Goal: Obtain resource: Obtain resource

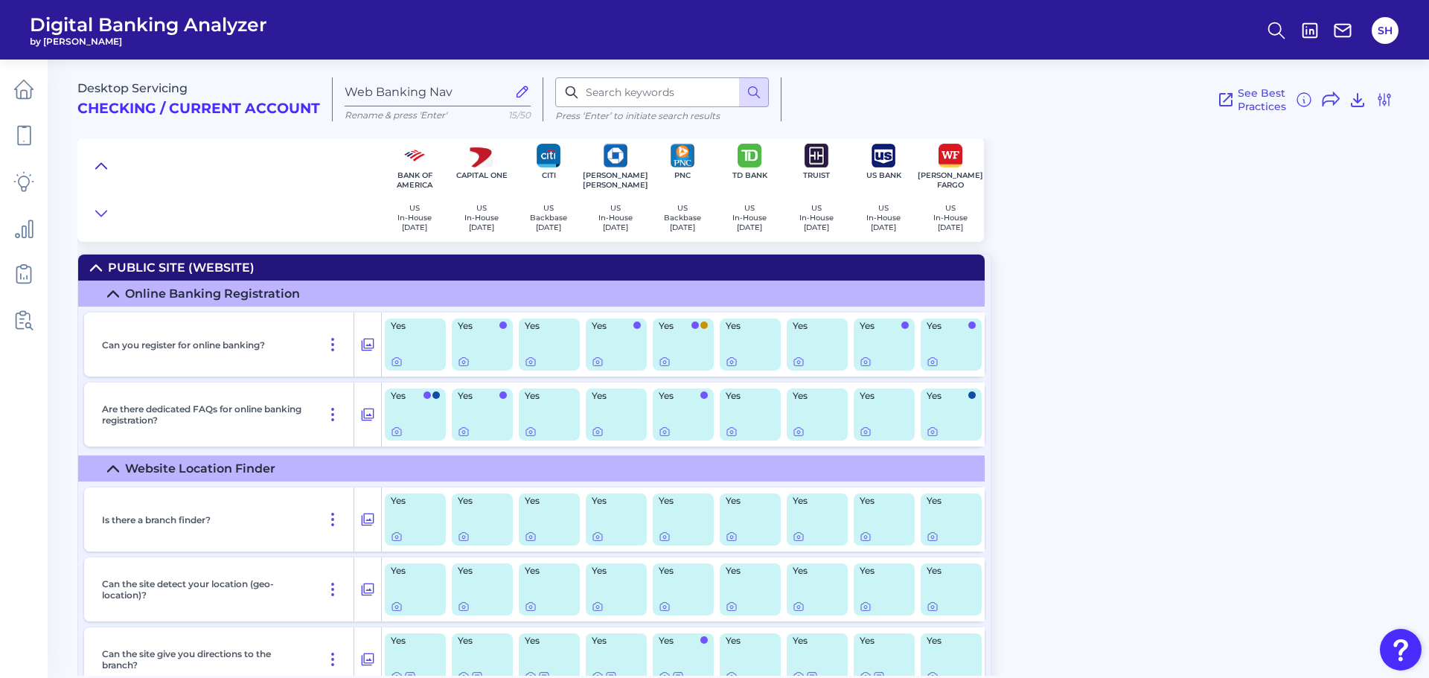
click at [96, 165] on icon at bounding box center [101, 166] width 12 height 15
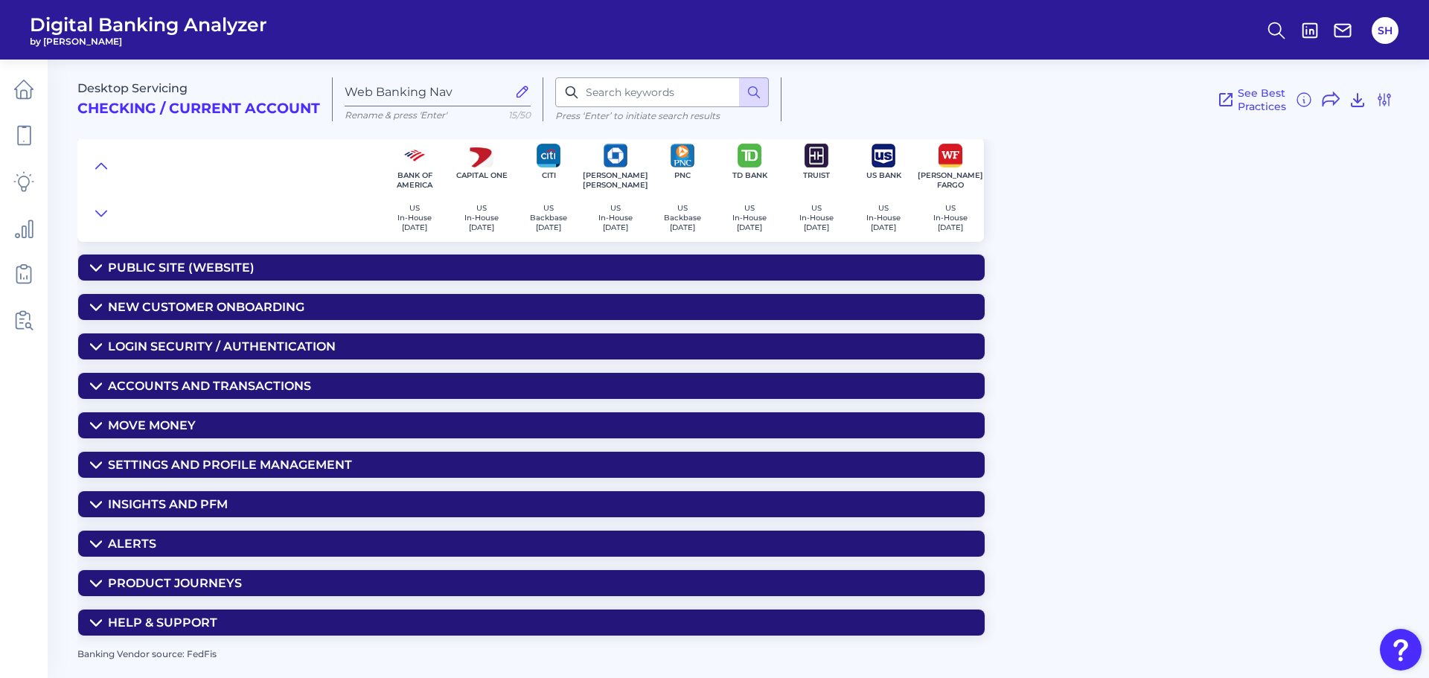
click at [214, 505] on div "Insights and PFM" at bounding box center [168, 504] width 120 height 14
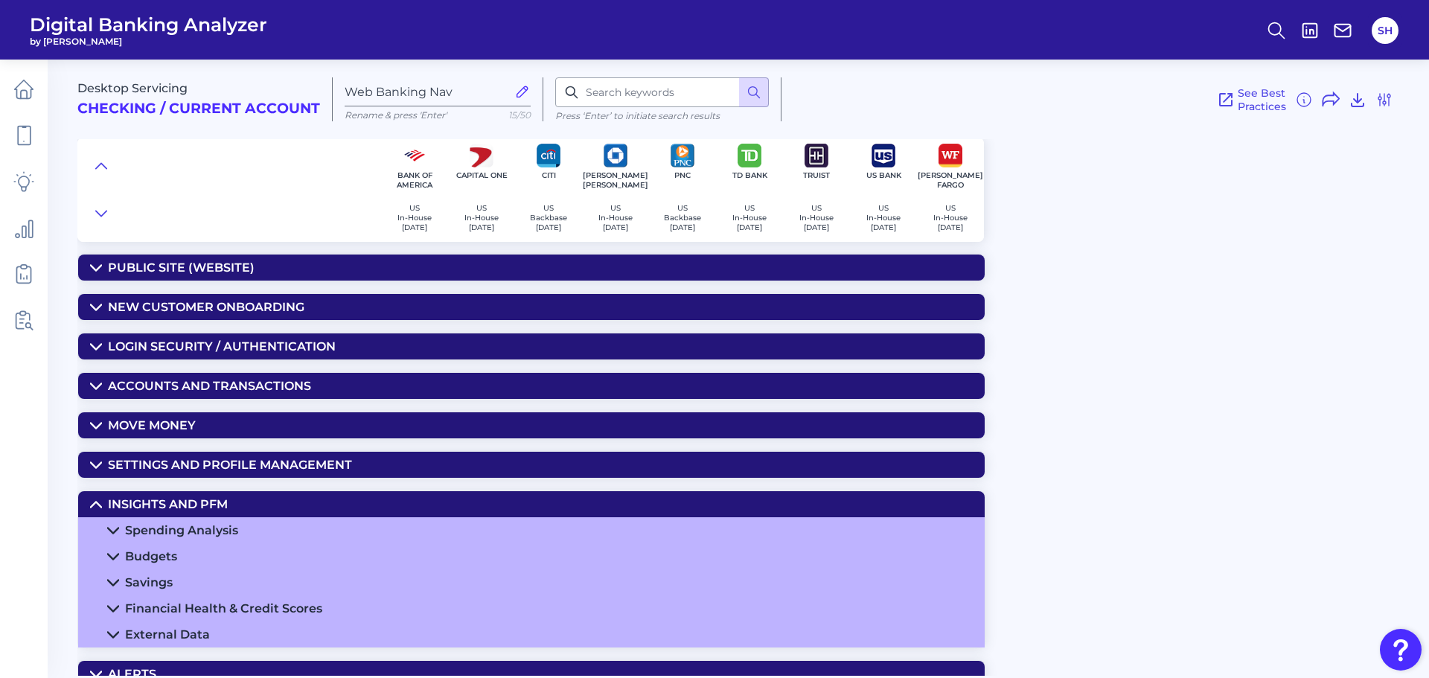
click at [255, 529] on summary "Spending Analysis" at bounding box center [531, 530] width 907 height 26
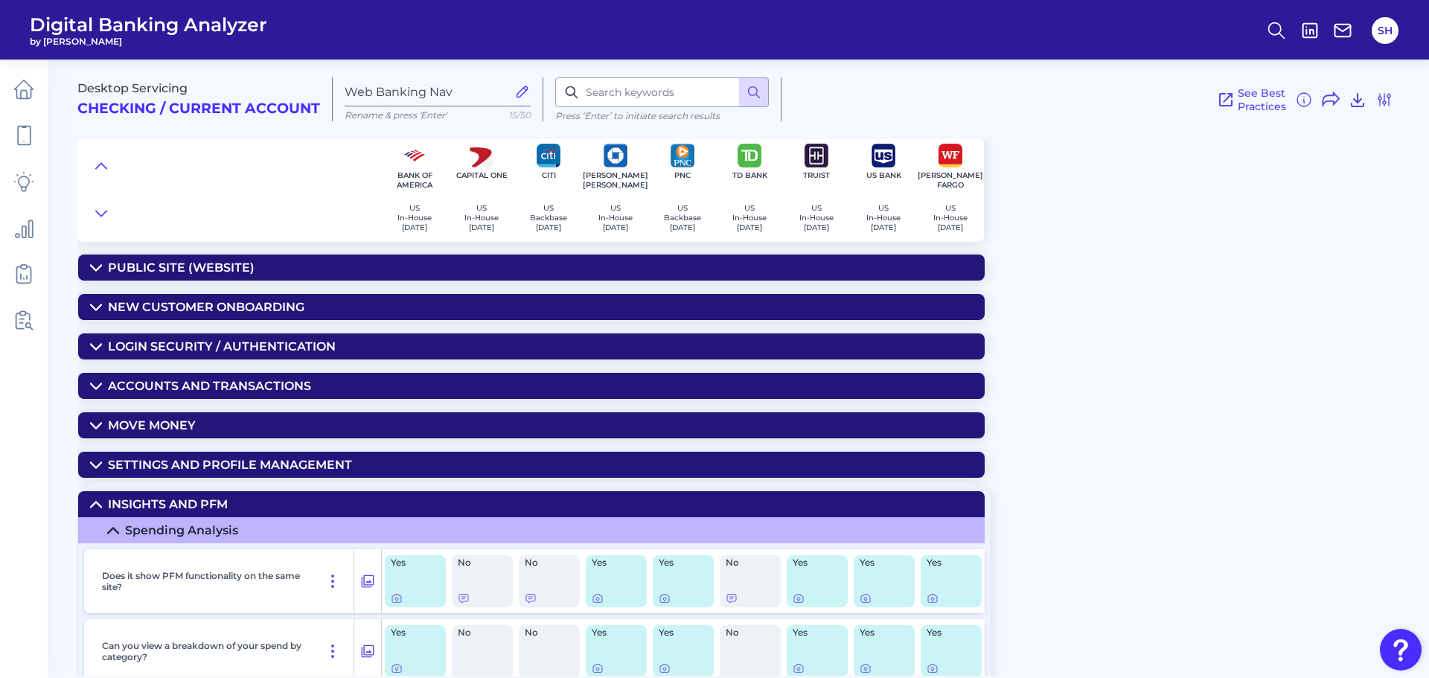
scroll to position [74, 0]
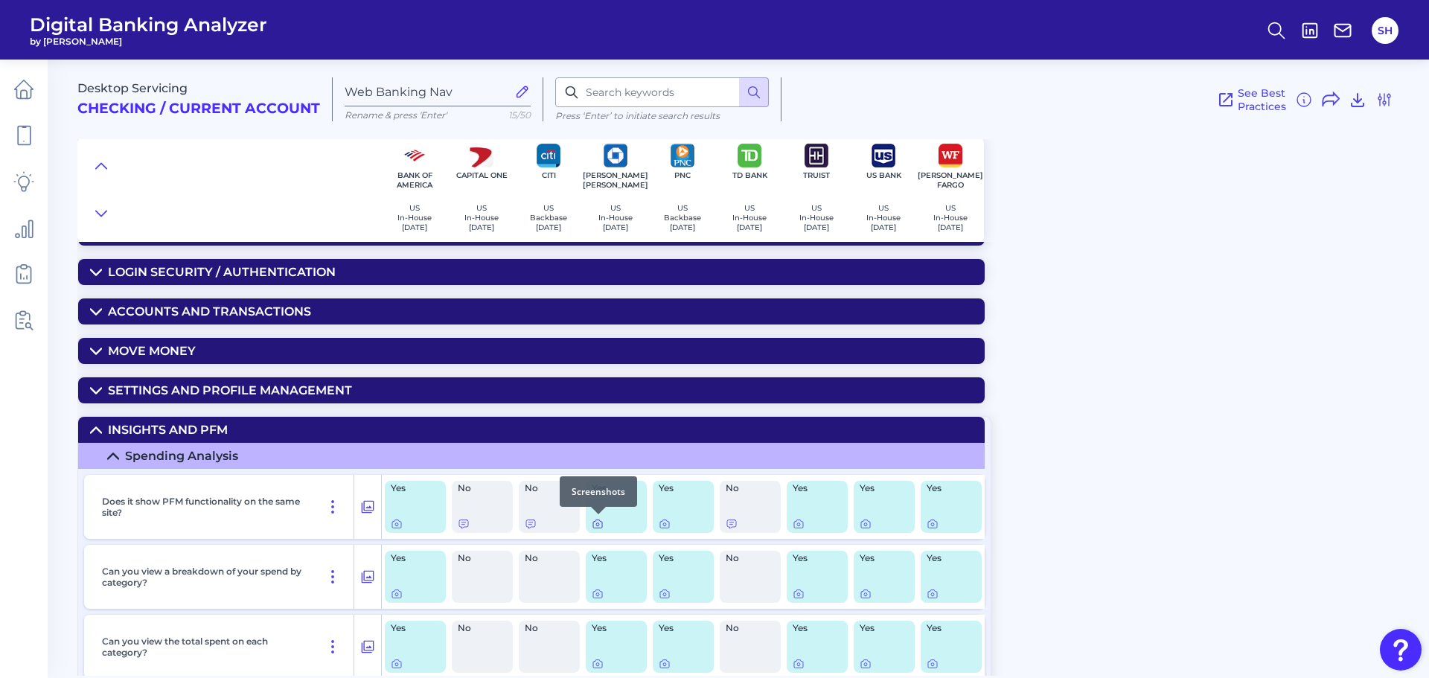
click at [593, 524] on icon at bounding box center [598, 524] width 12 height 12
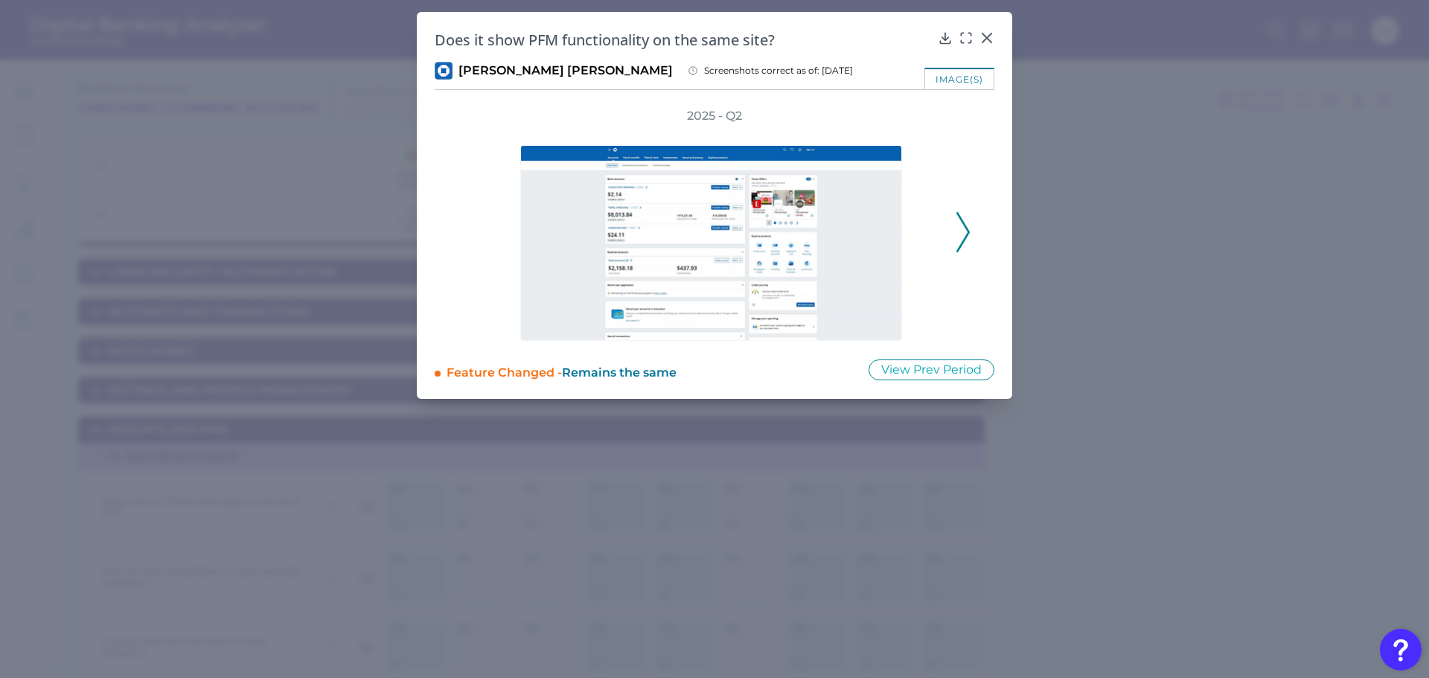
click at [960, 229] on icon at bounding box center [963, 232] width 13 height 40
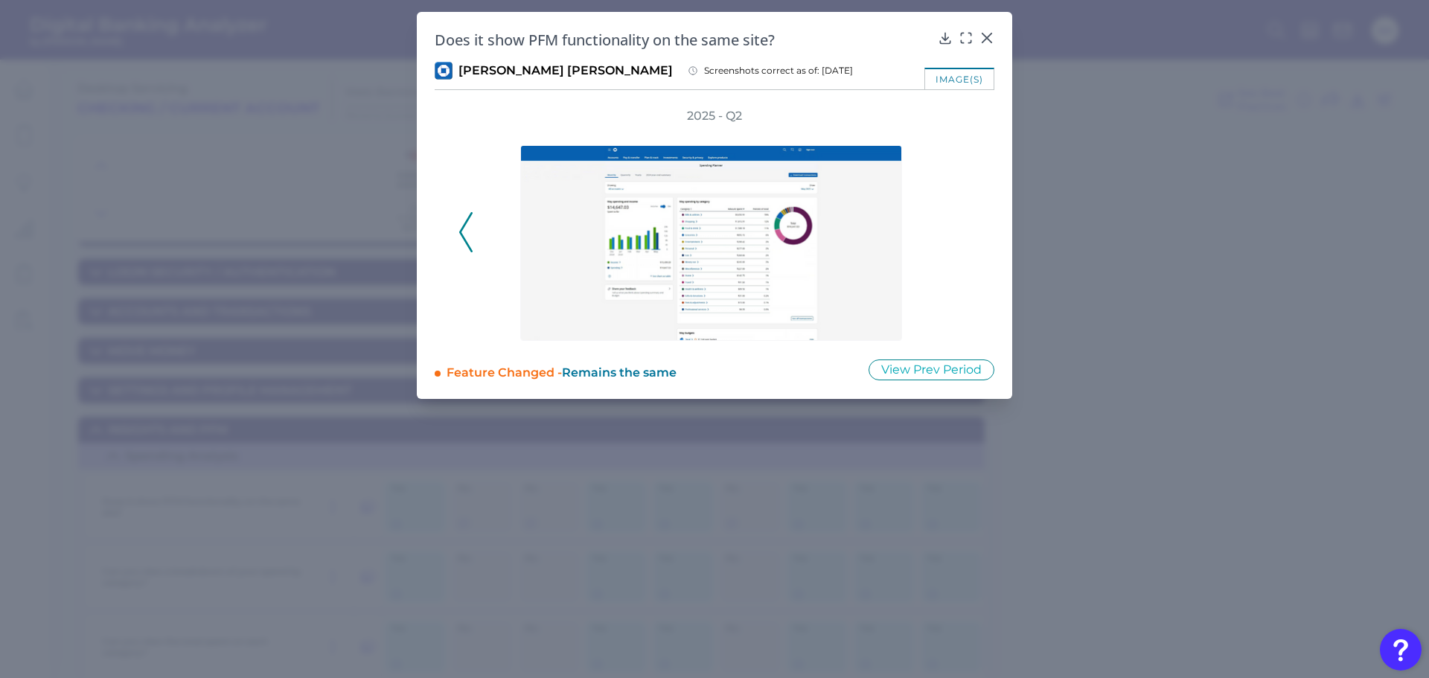
click at [962, 153] on div "2025 - Q2" at bounding box center [715, 224] width 512 height 233
click at [943, 37] on icon at bounding box center [945, 38] width 15 height 15
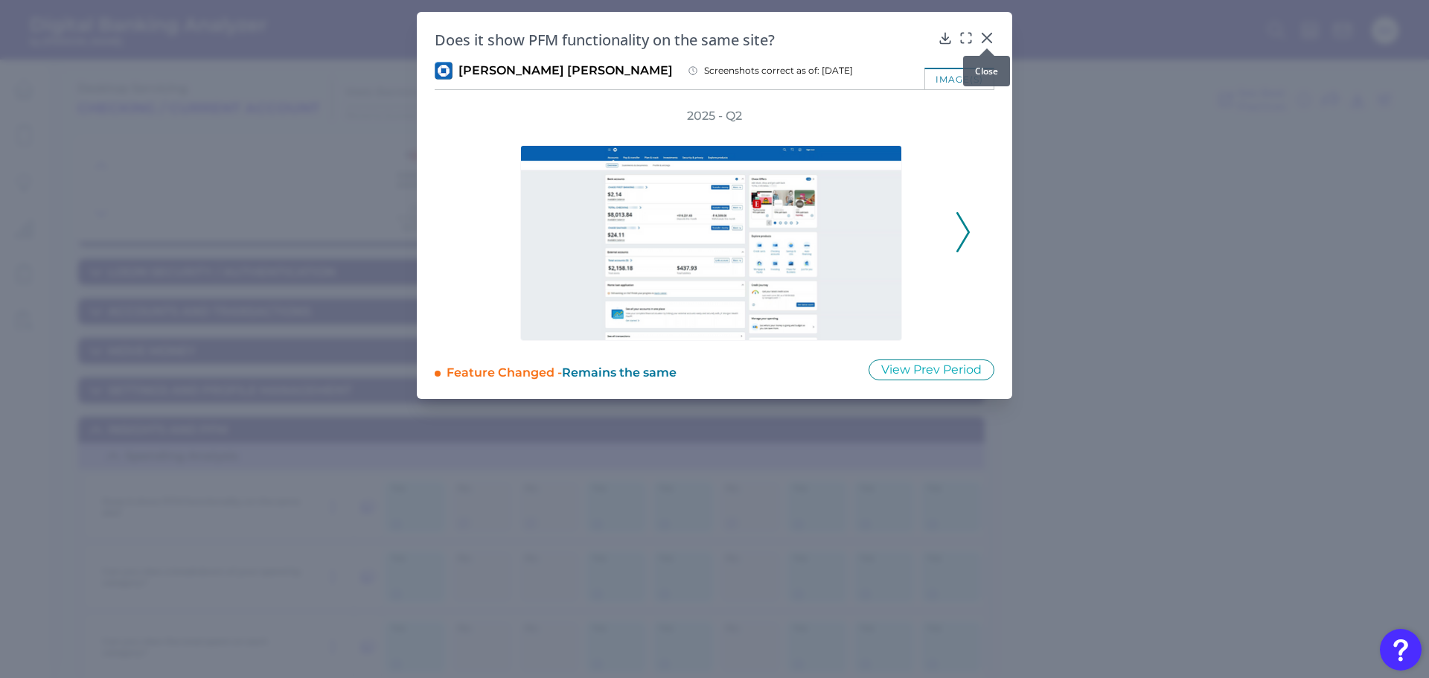
click at [989, 35] on icon at bounding box center [987, 37] width 9 height 9
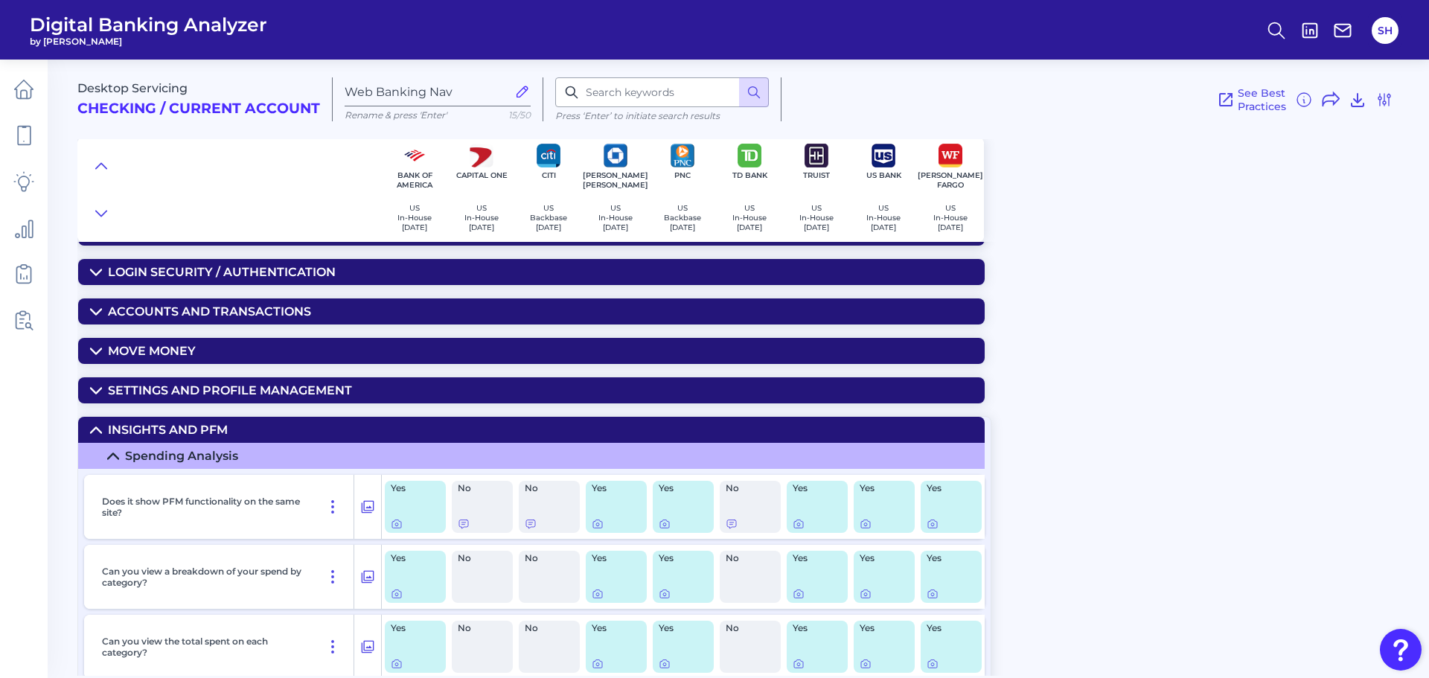
click at [152, 449] on div "Spending Analysis" at bounding box center [181, 456] width 113 height 14
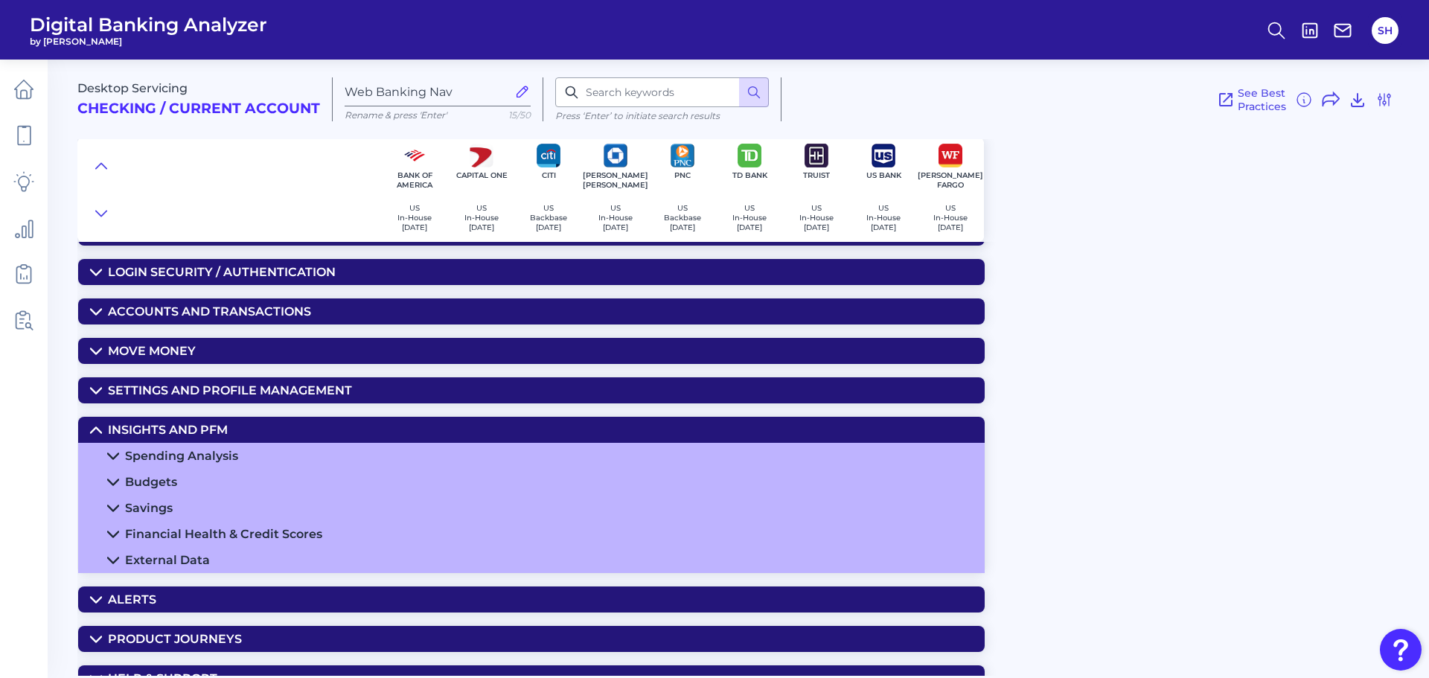
click at [296, 534] on div "Financial Health & Credit Scores" at bounding box center [223, 534] width 197 height 14
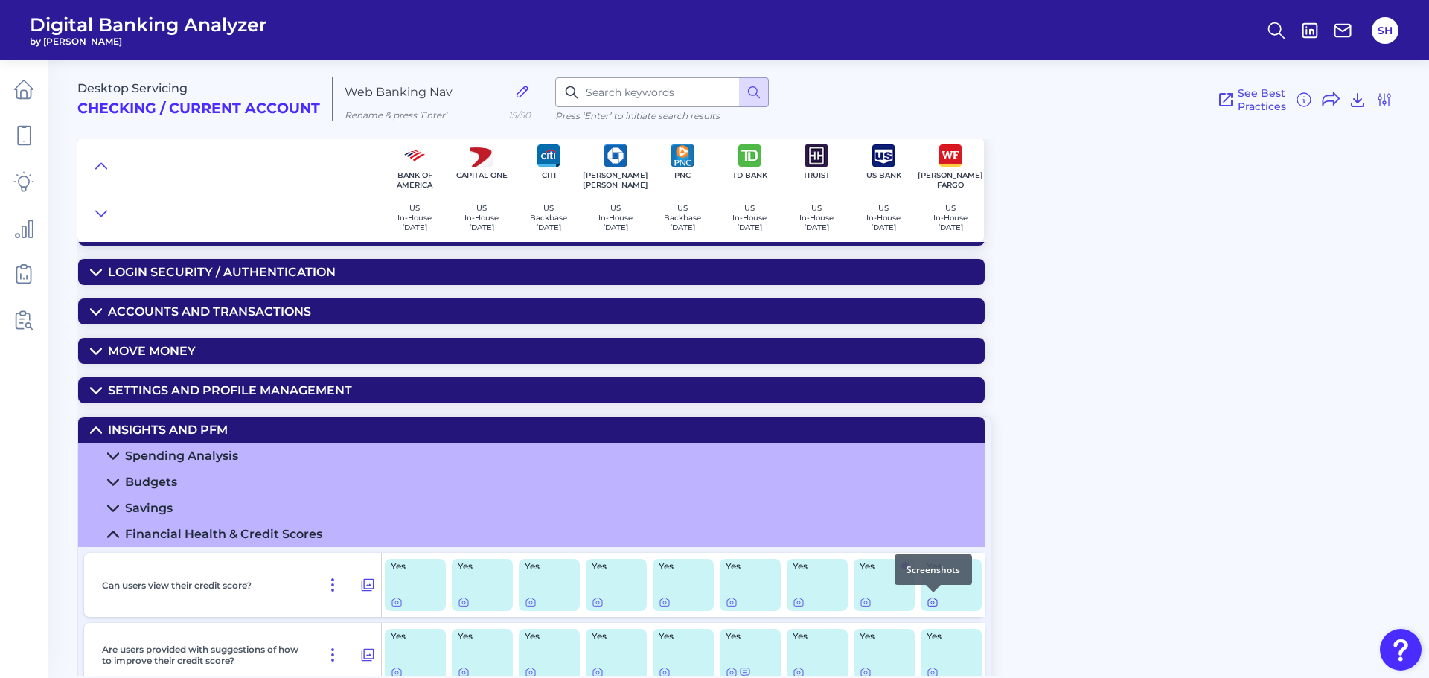
click at [936, 601] on icon at bounding box center [933, 602] width 12 height 12
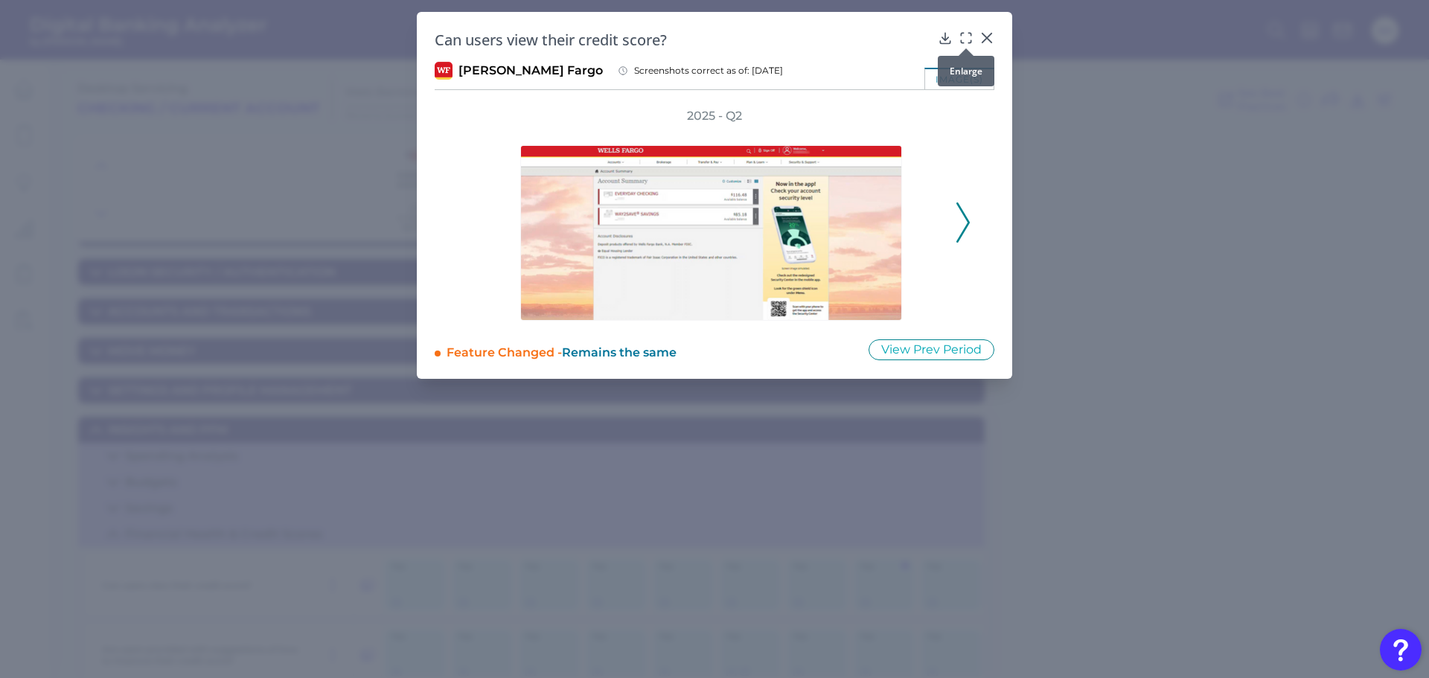
click at [969, 31] on icon at bounding box center [966, 38] width 15 height 15
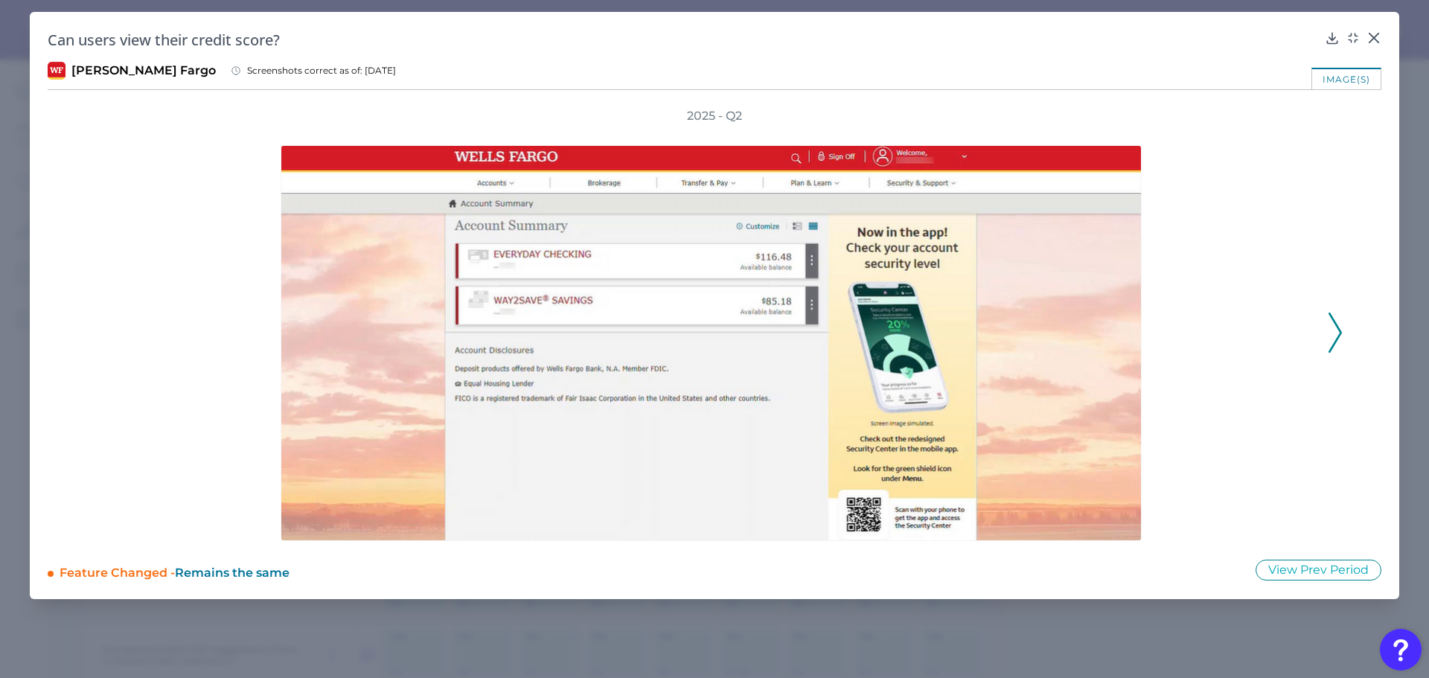
click at [1333, 340] on icon at bounding box center [1335, 333] width 13 height 40
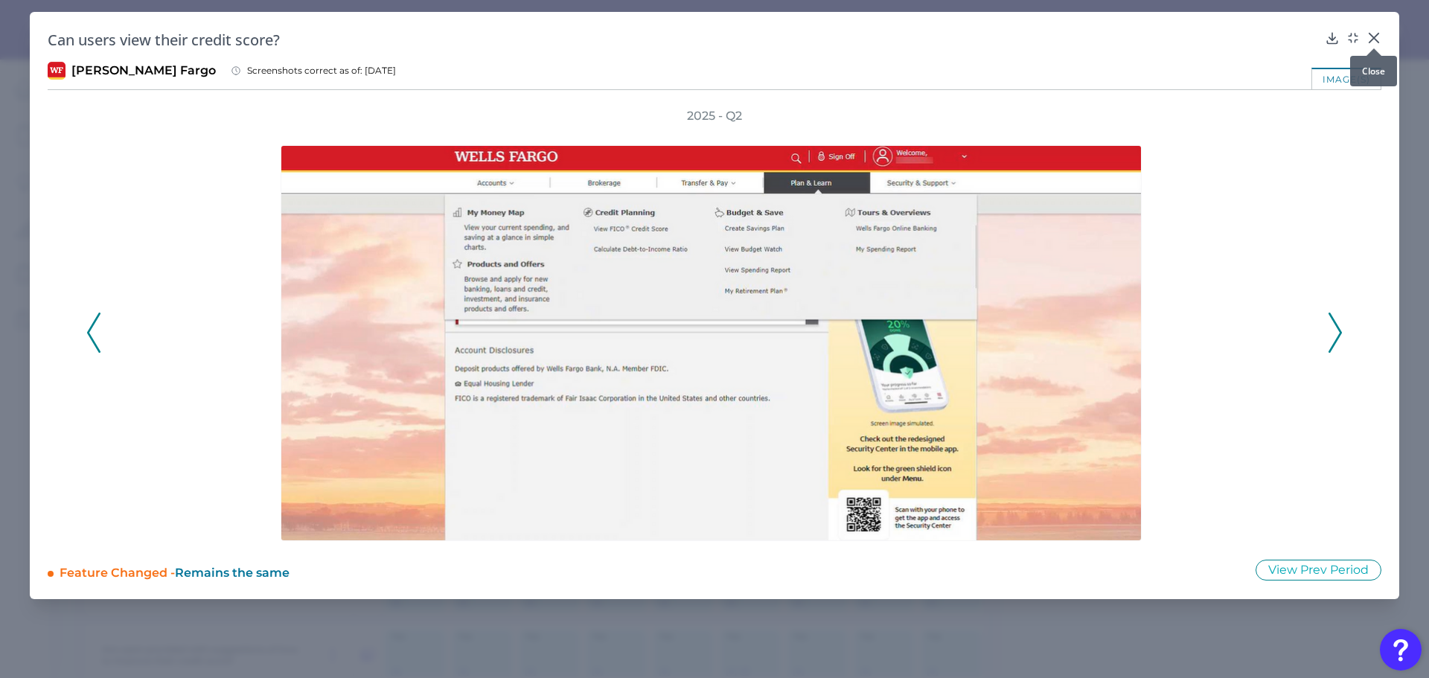
click at [1368, 39] on icon at bounding box center [1374, 38] width 15 height 15
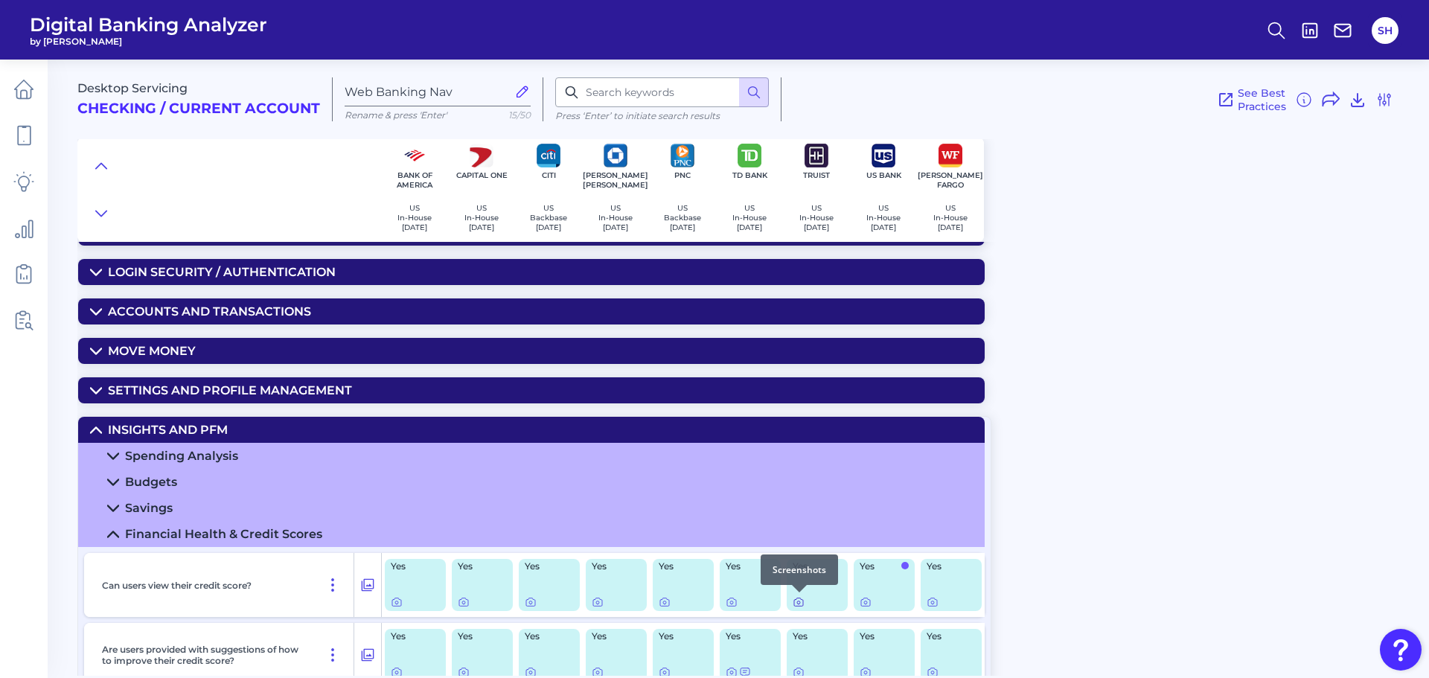
click at [796, 601] on icon at bounding box center [799, 602] width 12 height 12
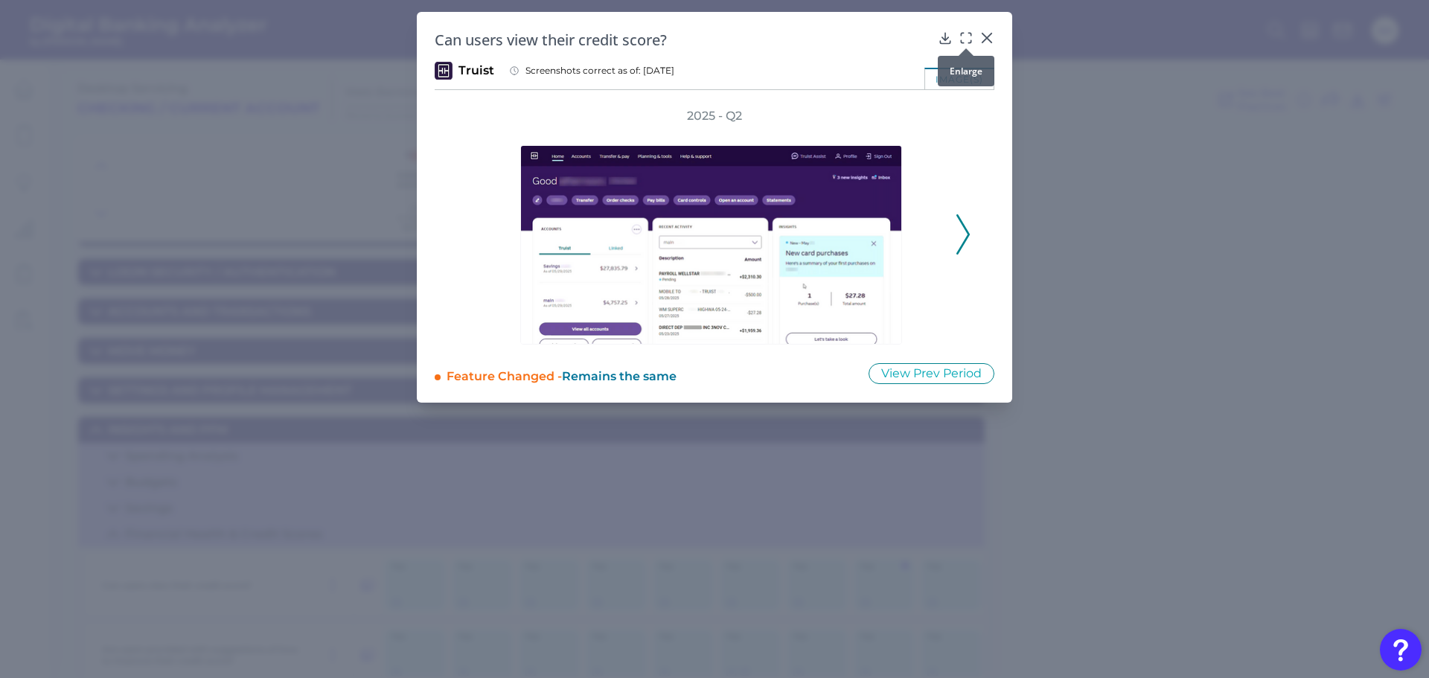
click at [962, 35] on icon at bounding box center [966, 38] width 15 height 15
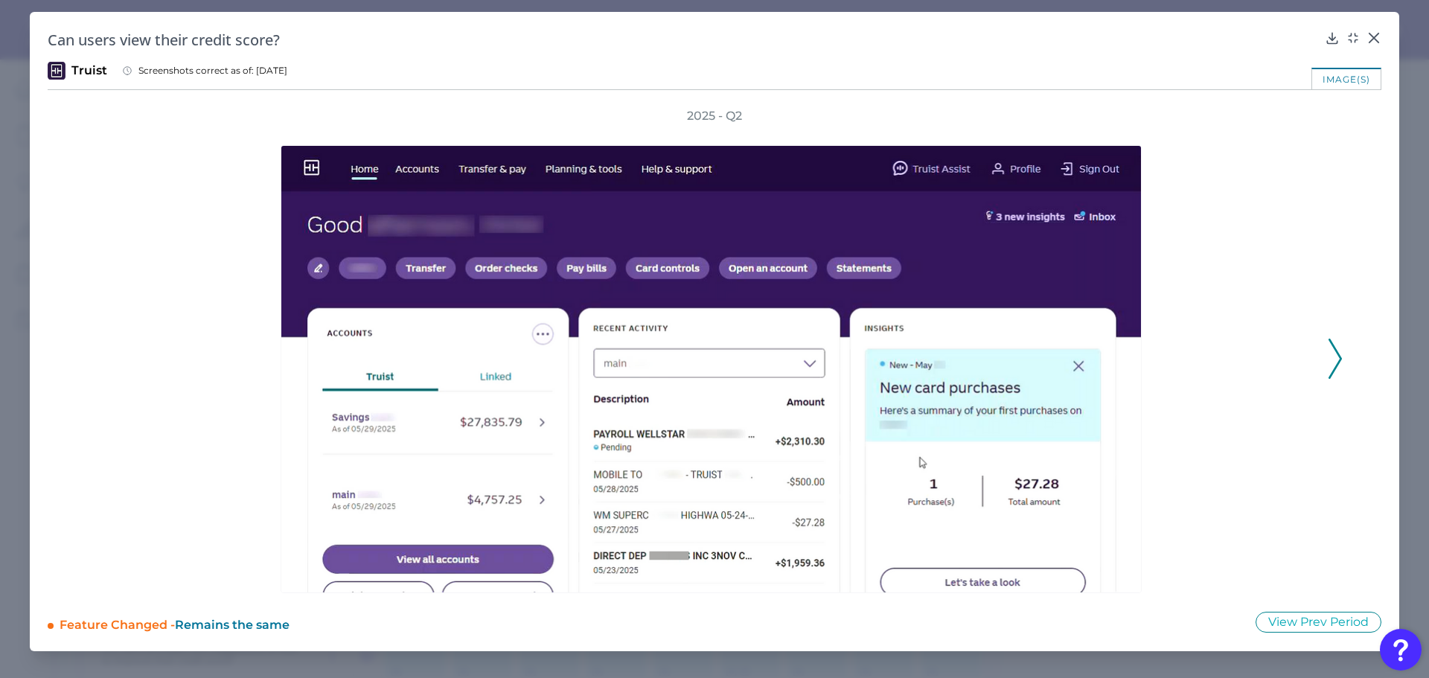
click at [1334, 363] on icon at bounding box center [1335, 359] width 13 height 40
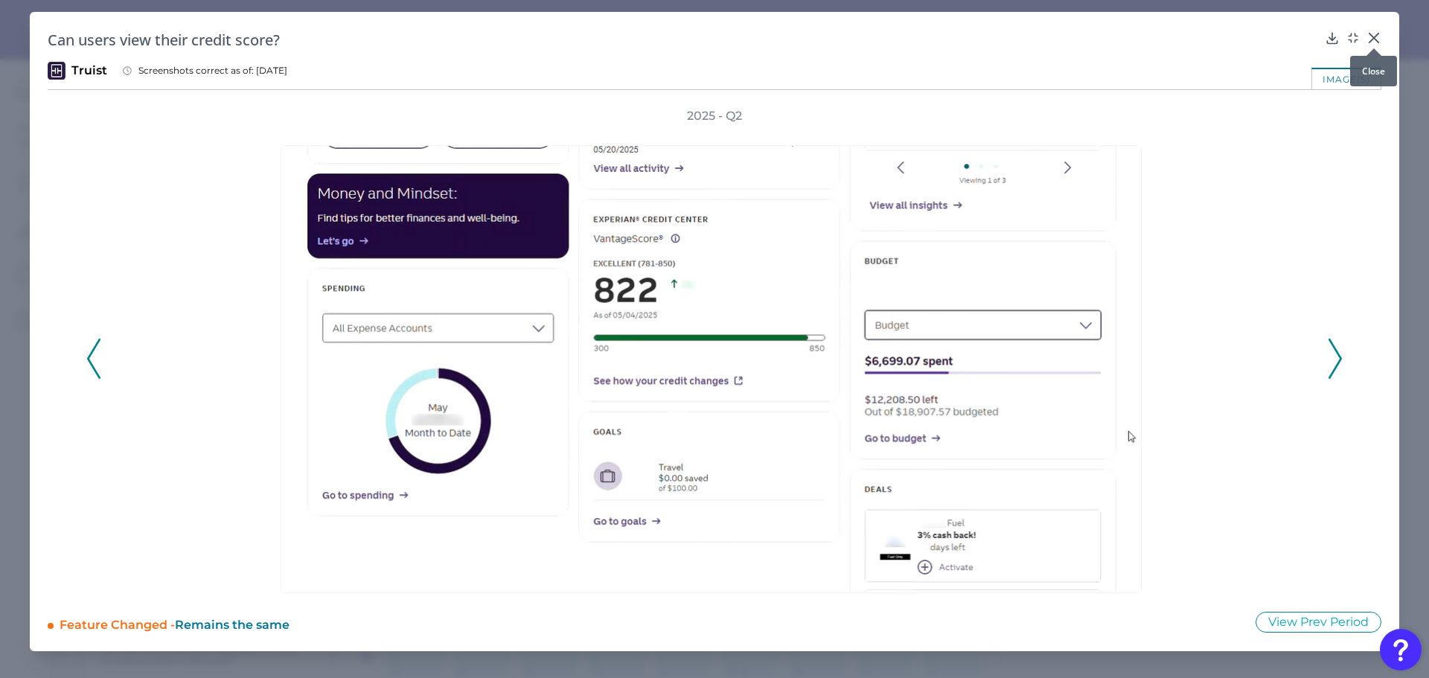
click at [1377, 33] on icon at bounding box center [1374, 38] width 15 height 15
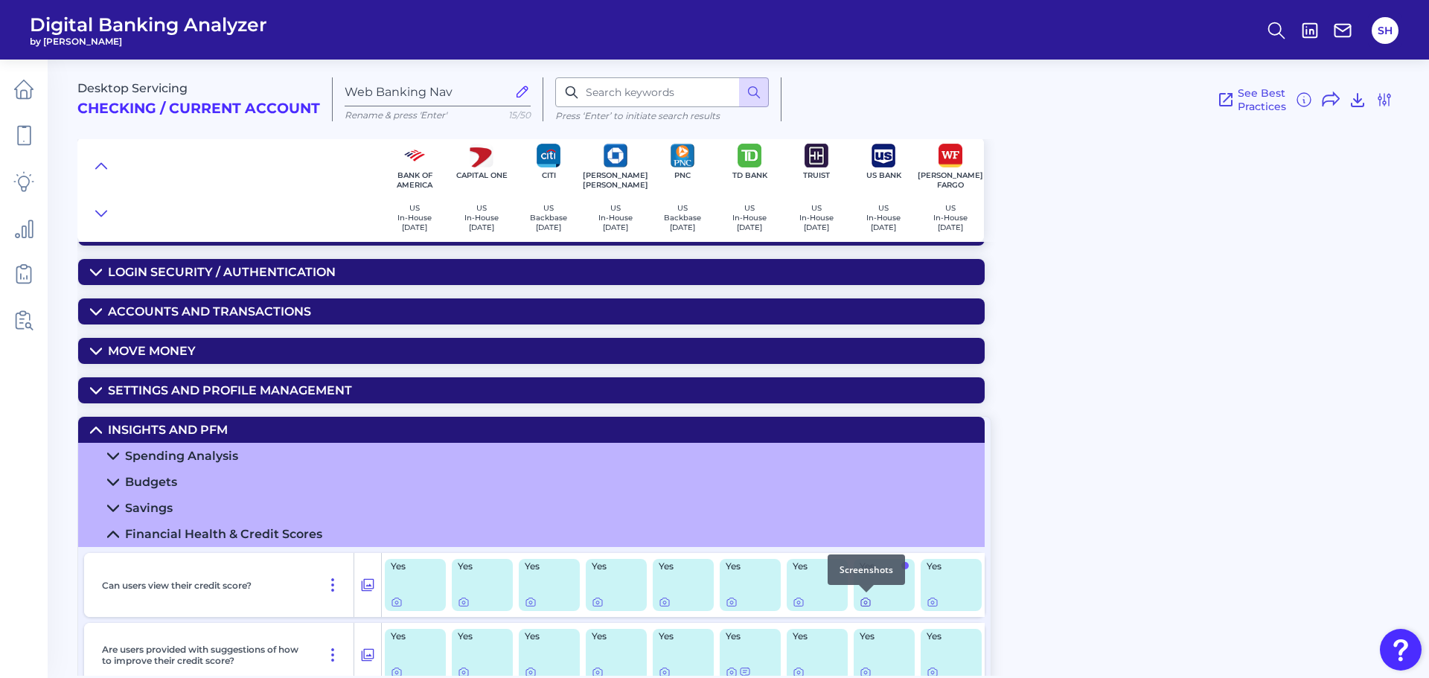
click at [864, 602] on icon at bounding box center [865, 602] width 3 height 3
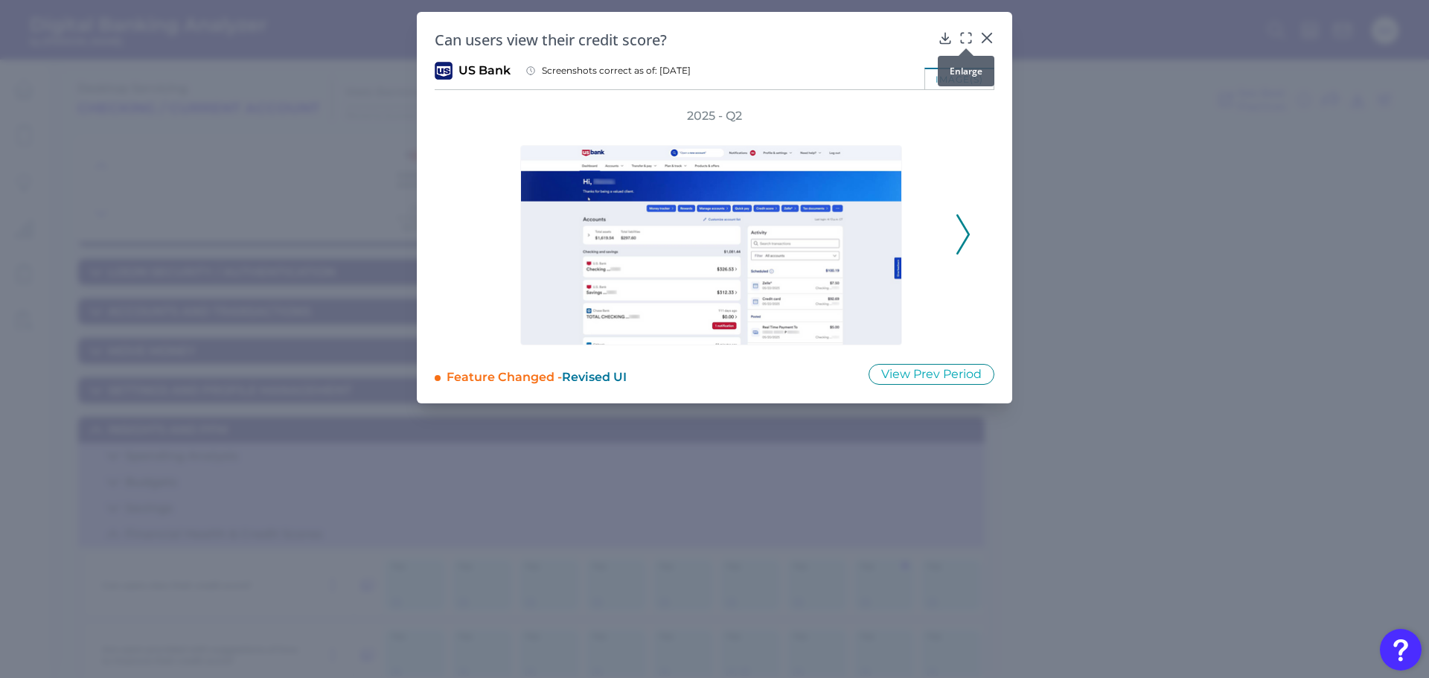
click at [962, 32] on icon at bounding box center [966, 38] width 15 height 15
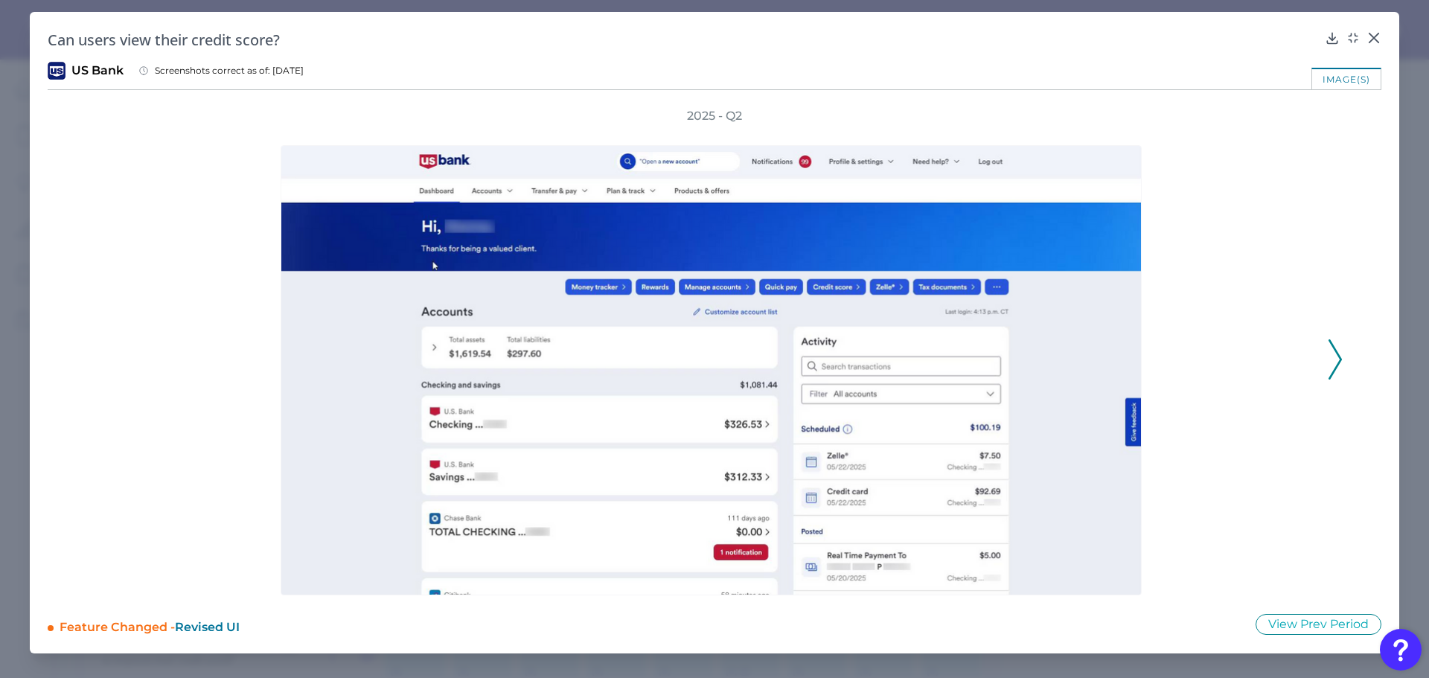
click at [1334, 353] on icon at bounding box center [1335, 359] width 13 height 40
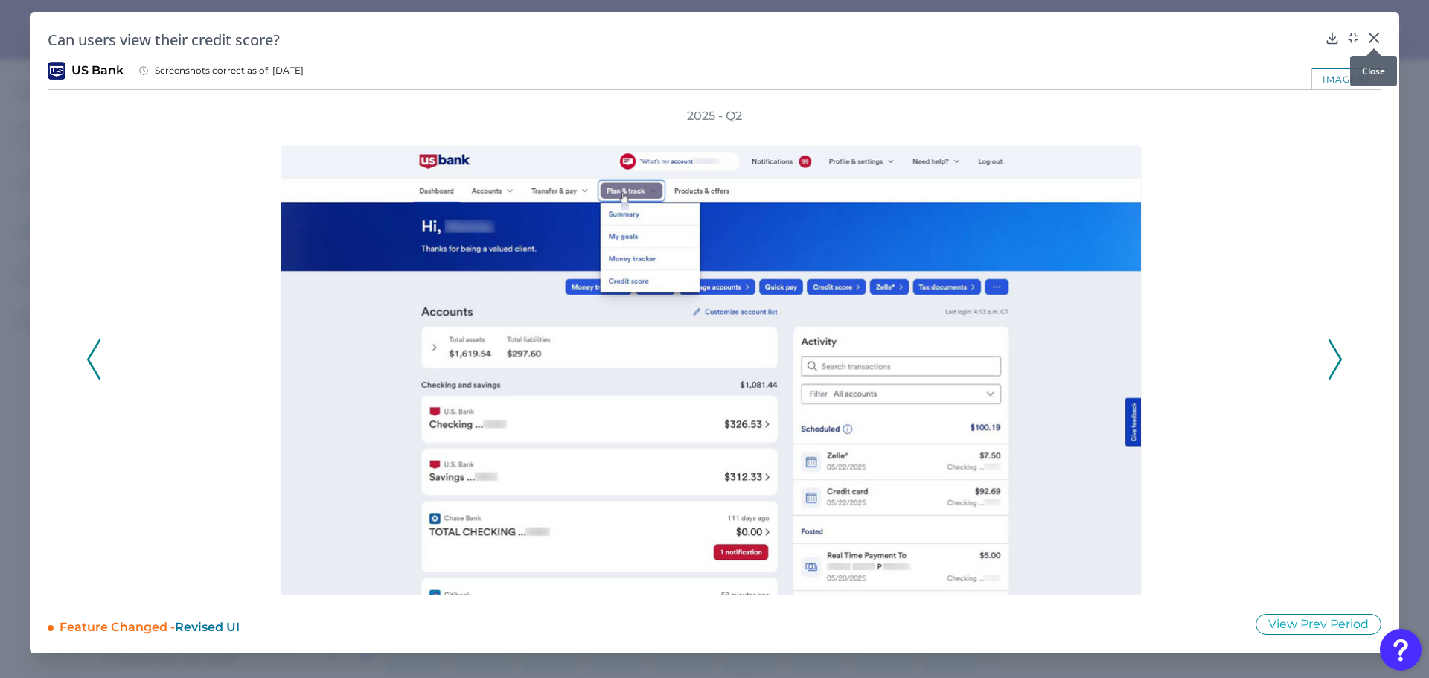
click at [1375, 37] on icon at bounding box center [1374, 37] width 9 height 9
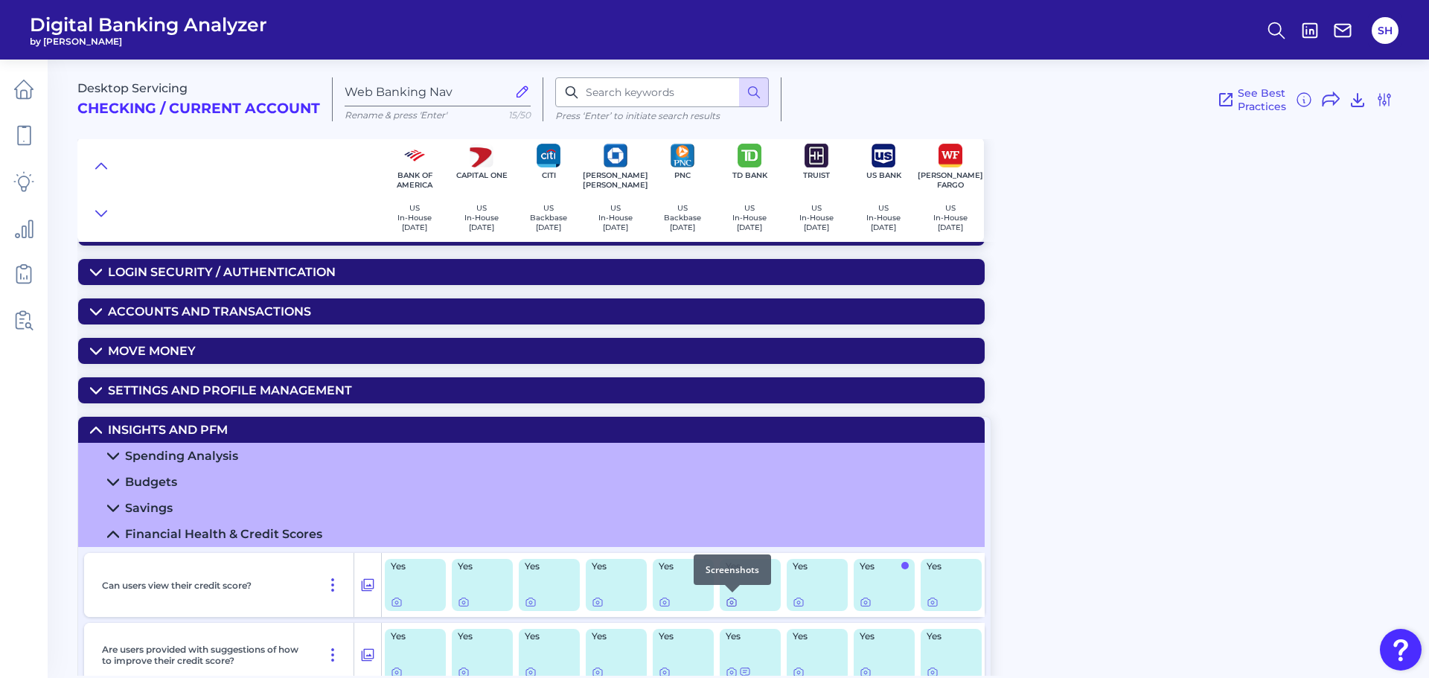
click at [734, 603] on icon at bounding box center [732, 602] width 12 height 12
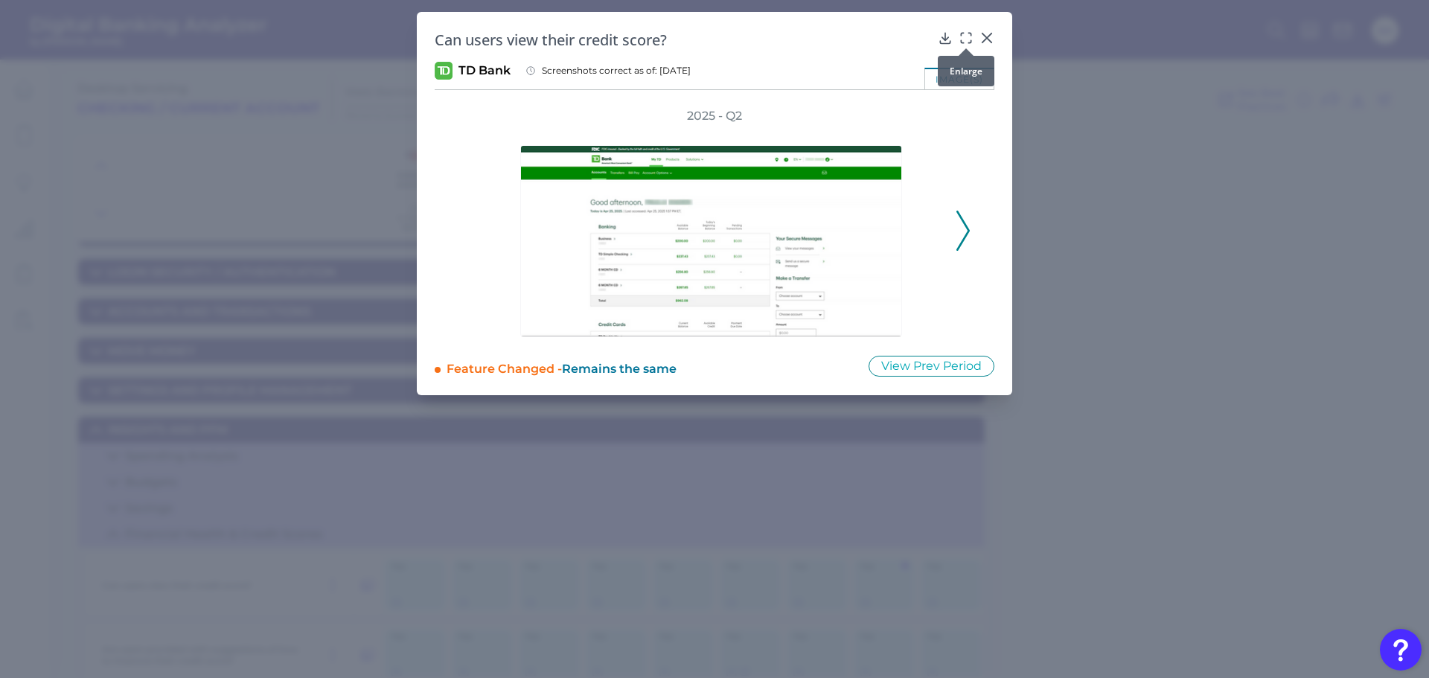
click at [966, 36] on icon at bounding box center [966, 38] width 15 height 15
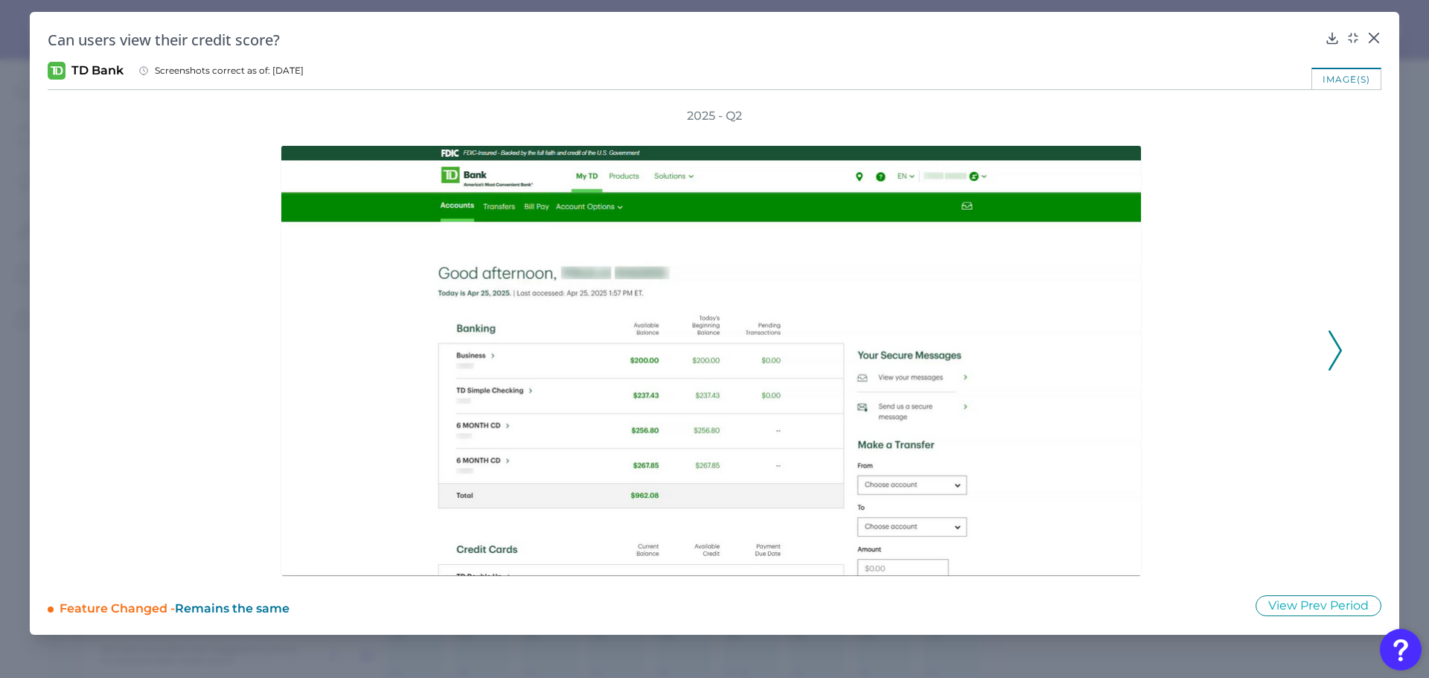
click at [1334, 341] on icon at bounding box center [1335, 351] width 13 height 40
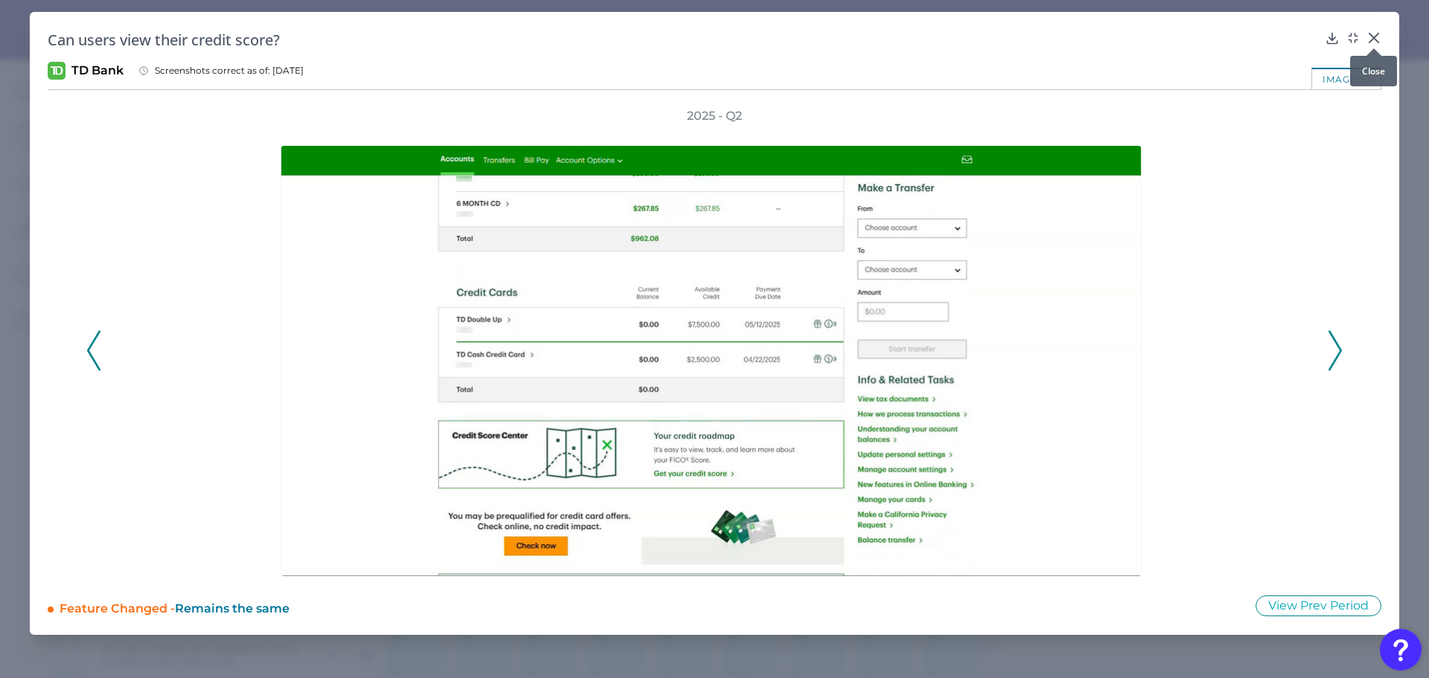
click at [1373, 33] on icon at bounding box center [1374, 38] width 15 height 15
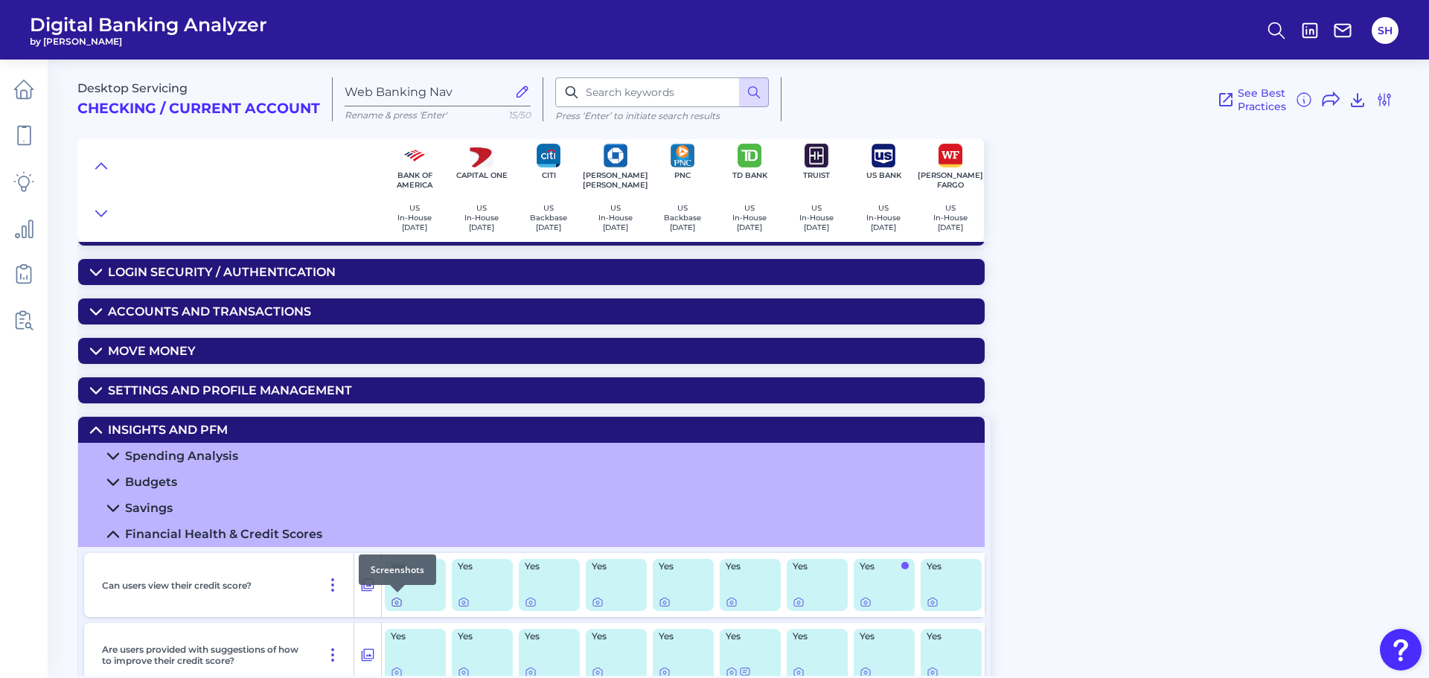
click at [392, 605] on icon at bounding box center [396, 602] width 9 height 8
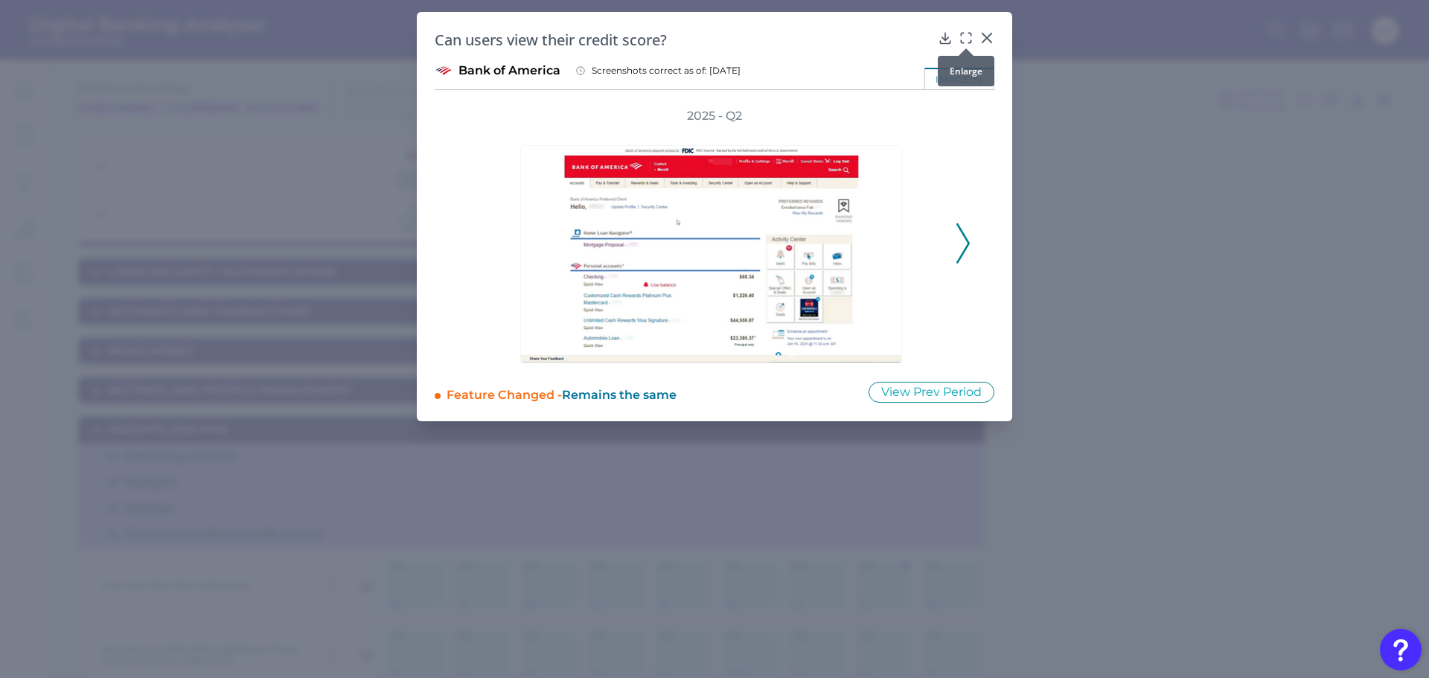
click at [970, 34] on icon at bounding box center [966, 38] width 15 height 15
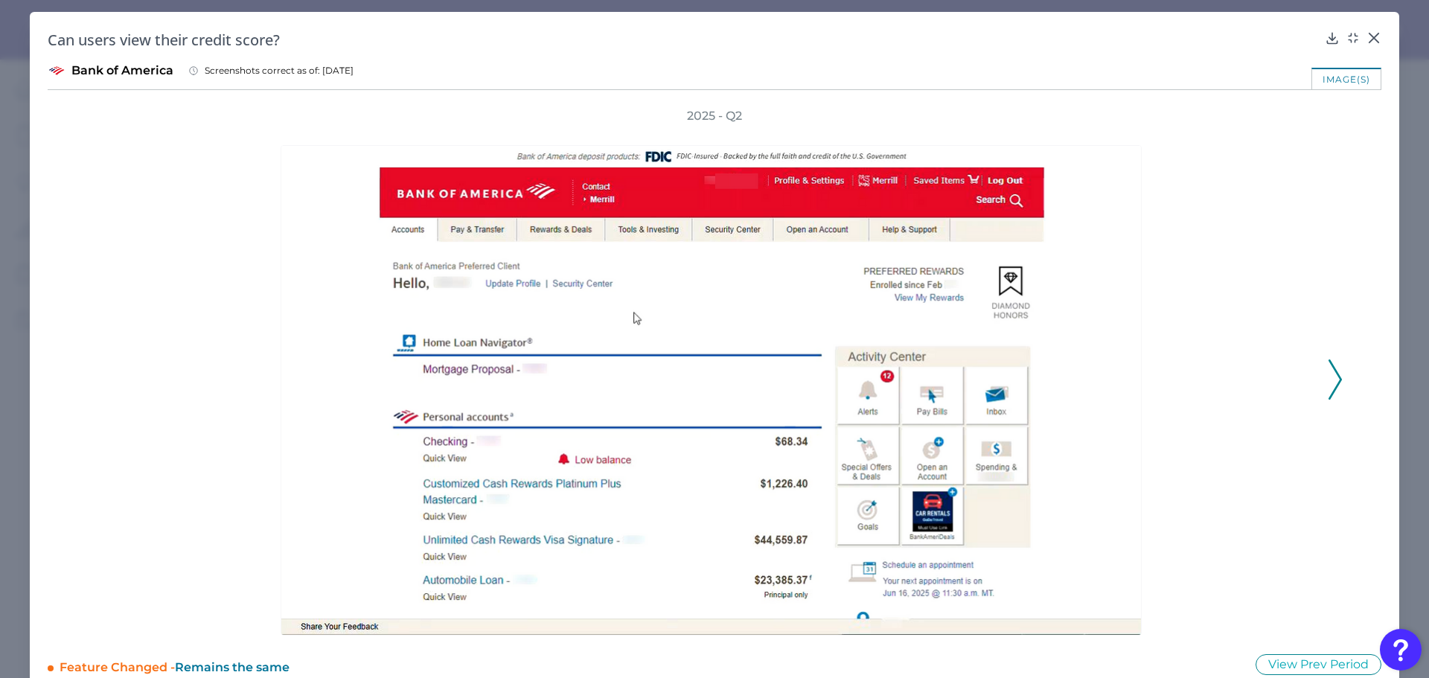
click at [1335, 368] on icon at bounding box center [1335, 380] width 13 height 40
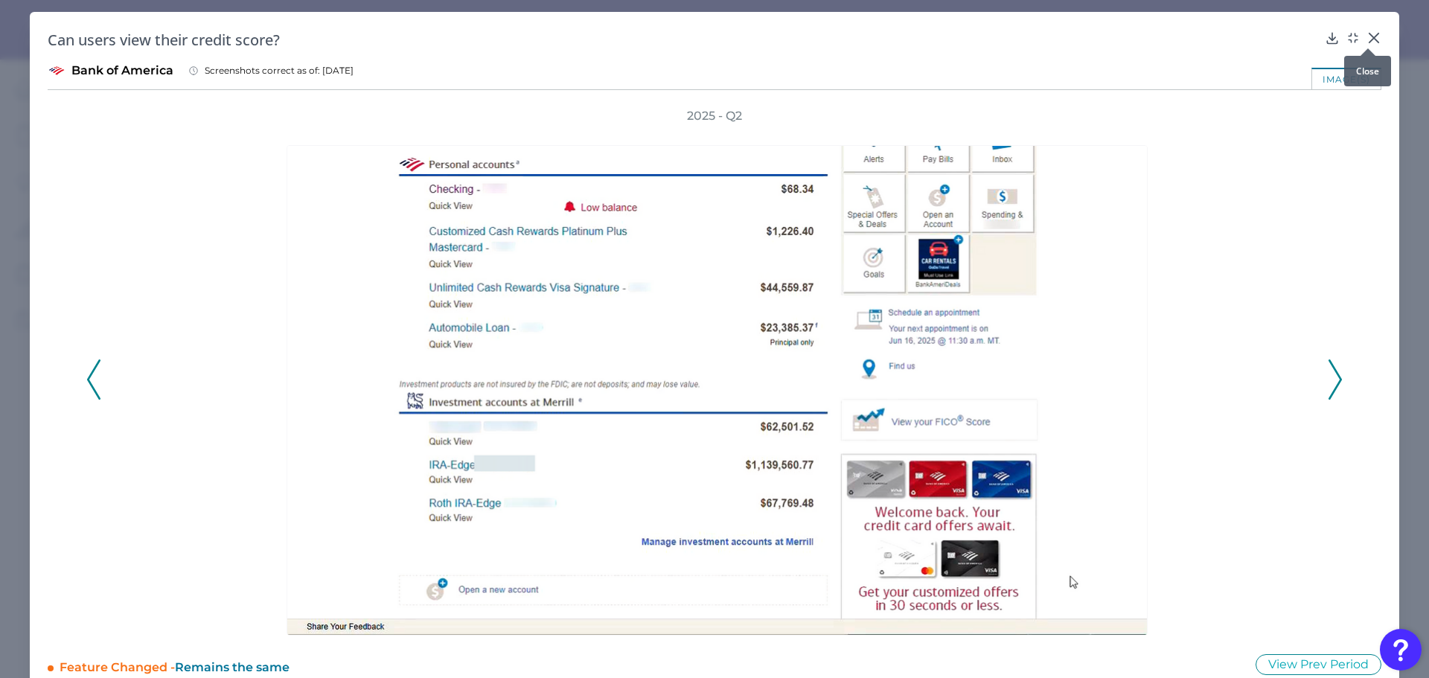
click at [1372, 40] on icon at bounding box center [1374, 38] width 15 height 15
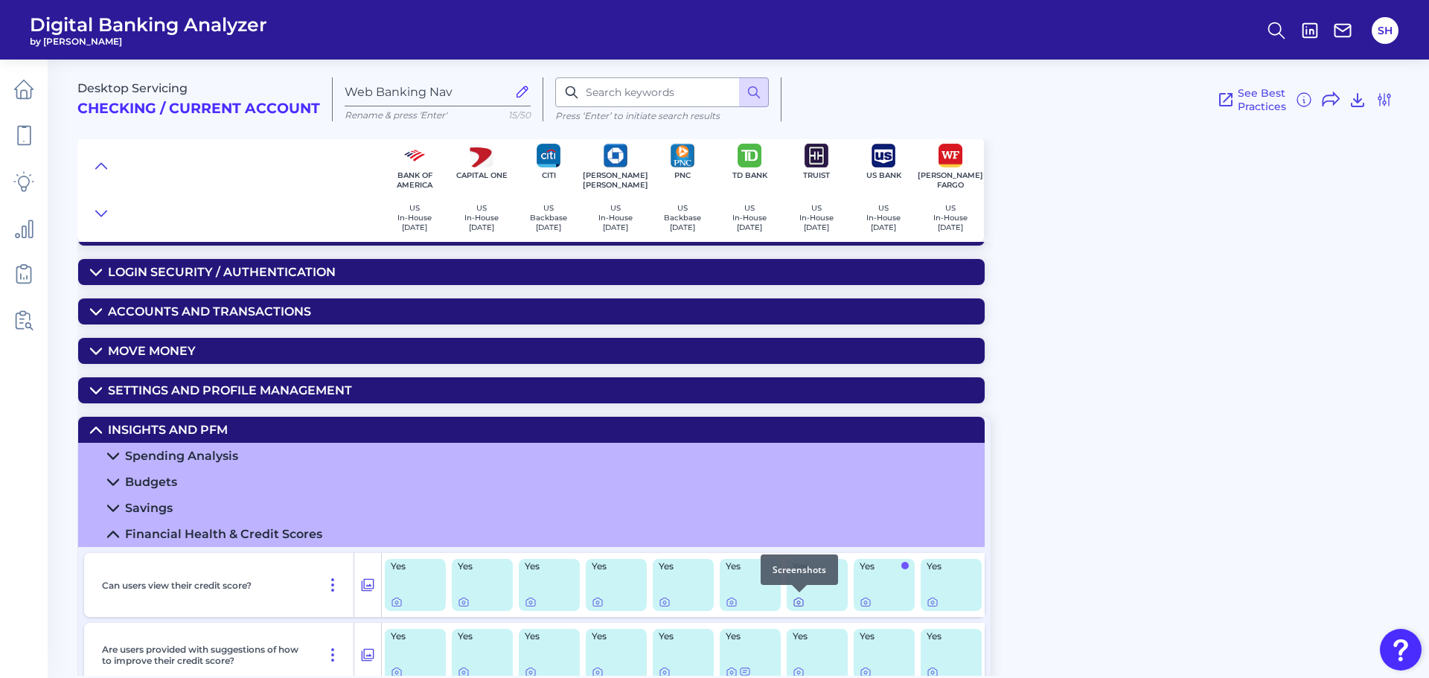
click at [801, 601] on icon at bounding box center [799, 602] width 12 height 12
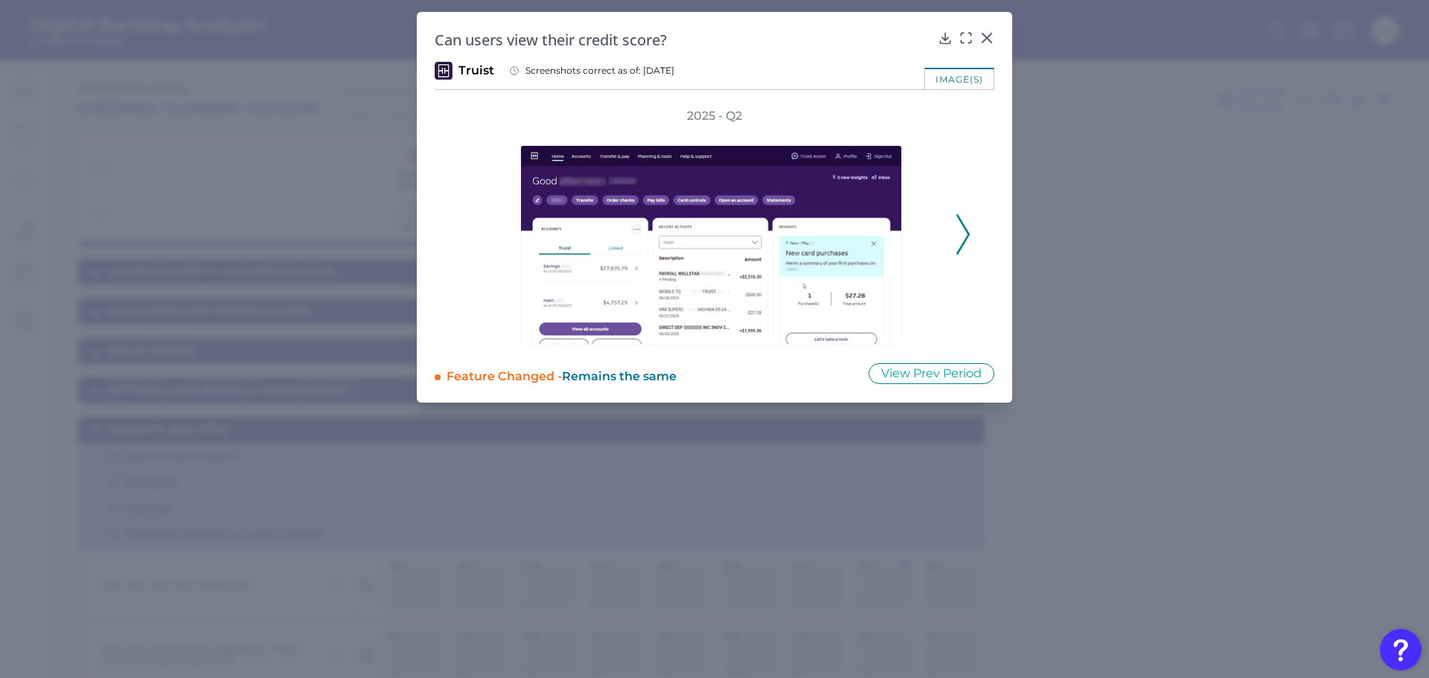
click at [965, 223] on icon at bounding box center [963, 234] width 13 height 40
